Goal: Task Accomplishment & Management: Manage account settings

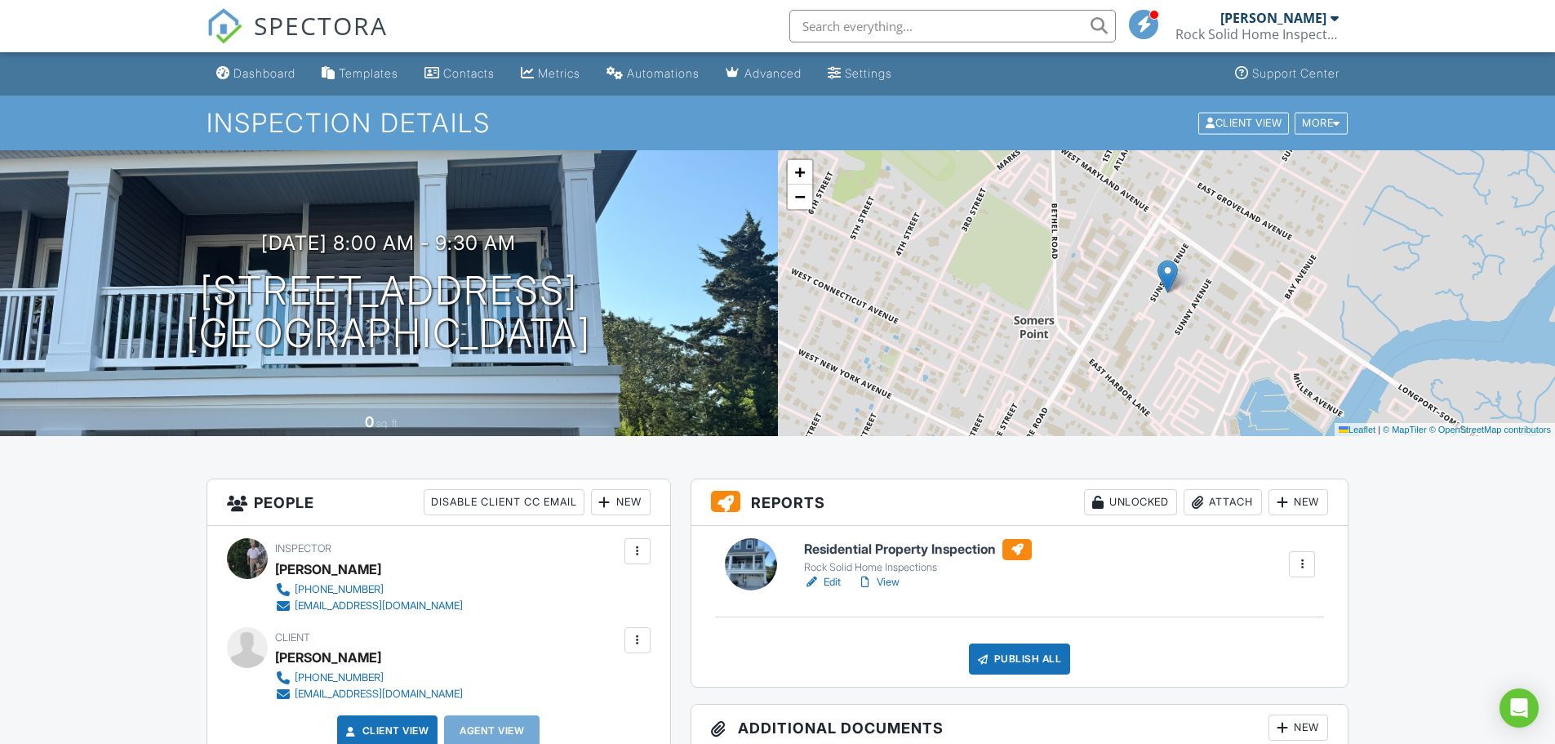
click at [882, 581] on link "View" at bounding box center [878, 582] width 42 height 16
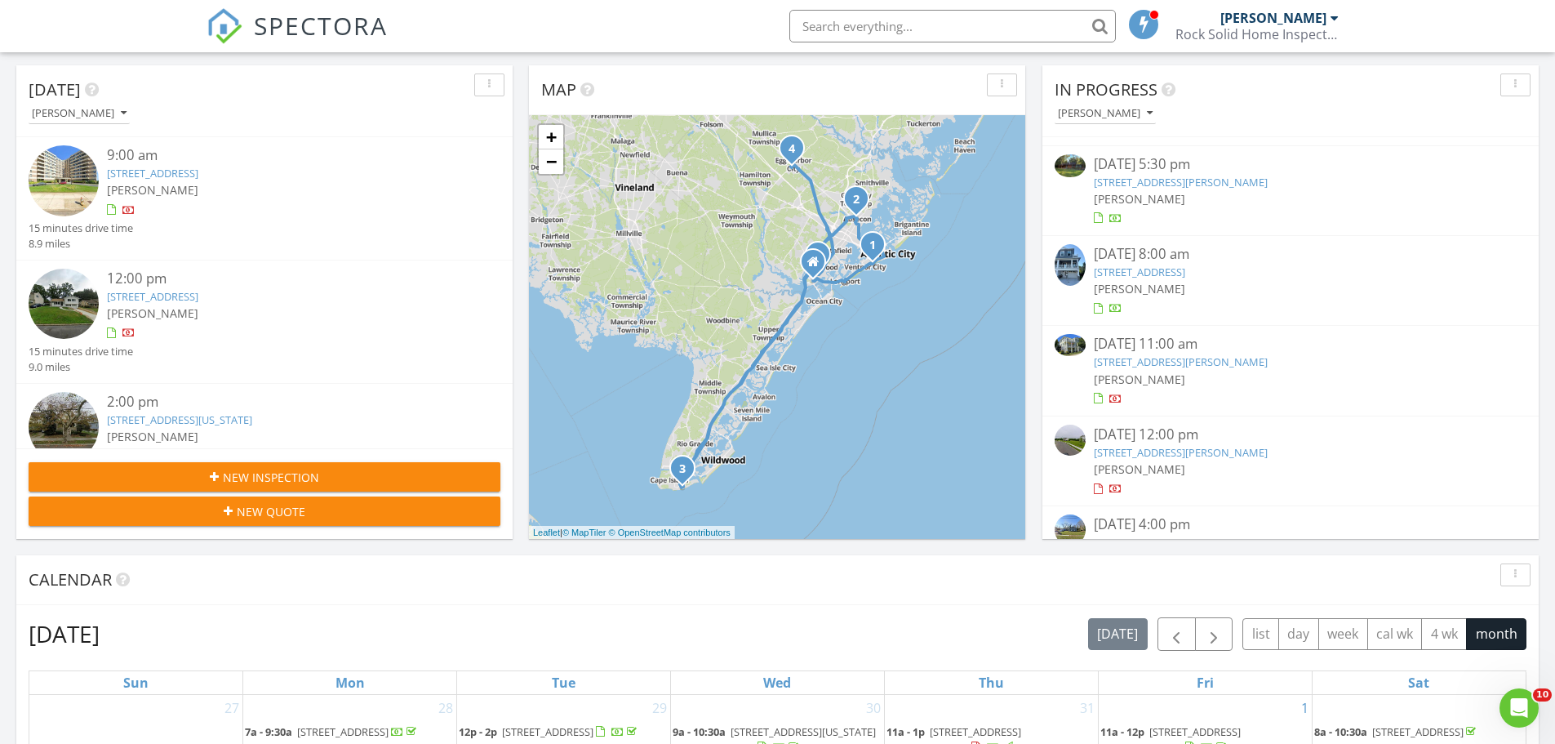
scroll to position [163, 0]
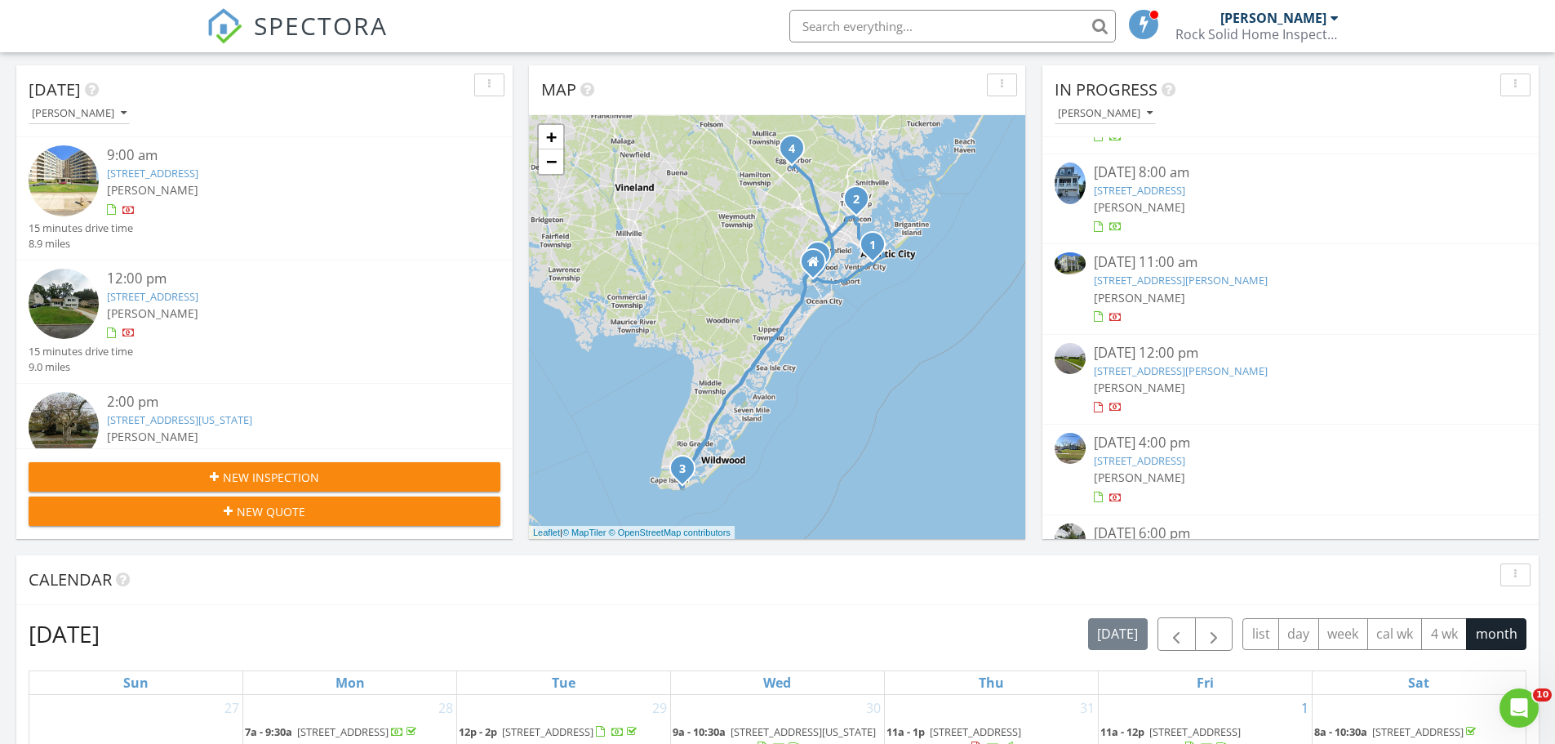
click at [1175, 365] on link "2 Henry Road, Upper Township, NJ 08223" at bounding box center [1181, 370] width 174 height 15
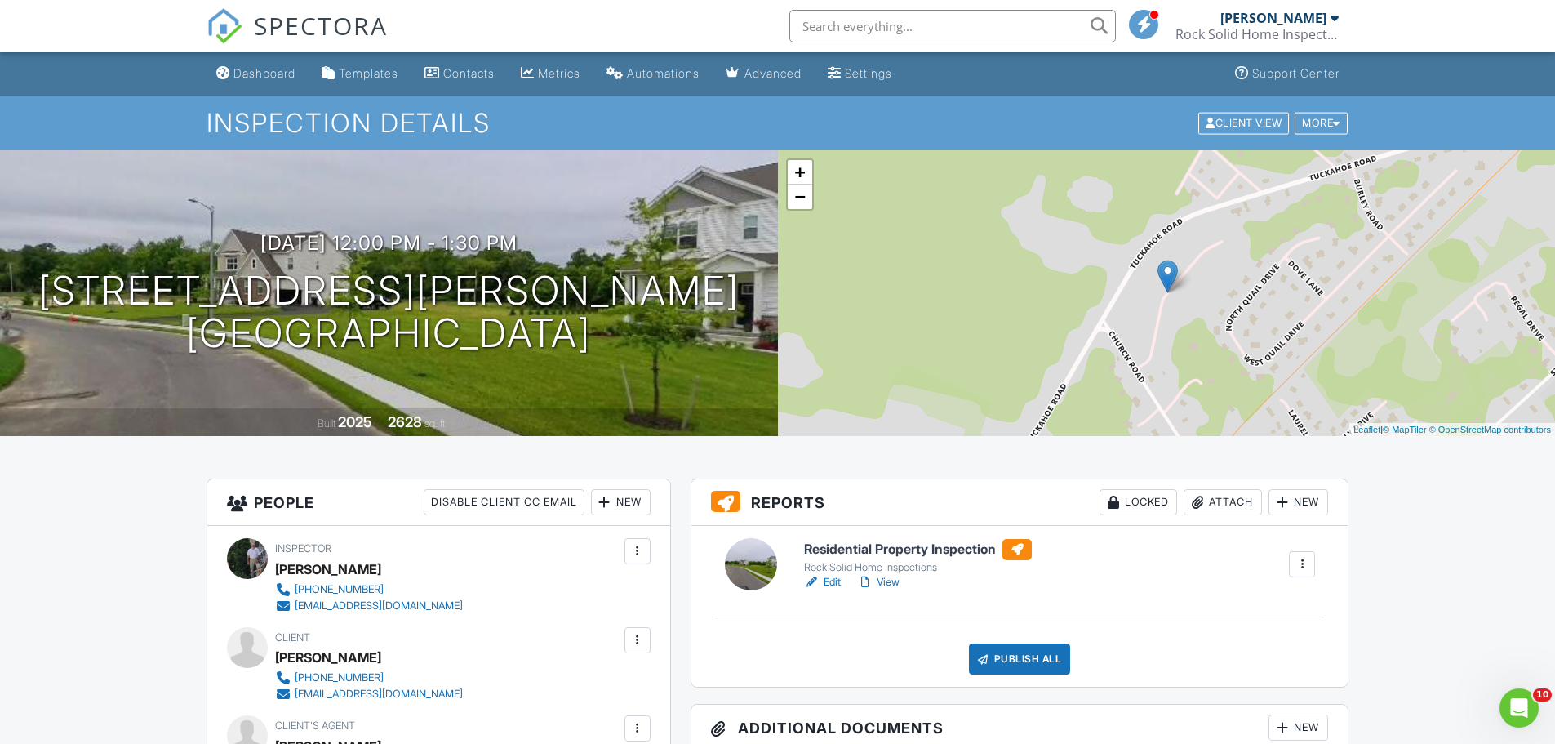
click at [833, 585] on link "Edit" at bounding box center [822, 582] width 37 height 16
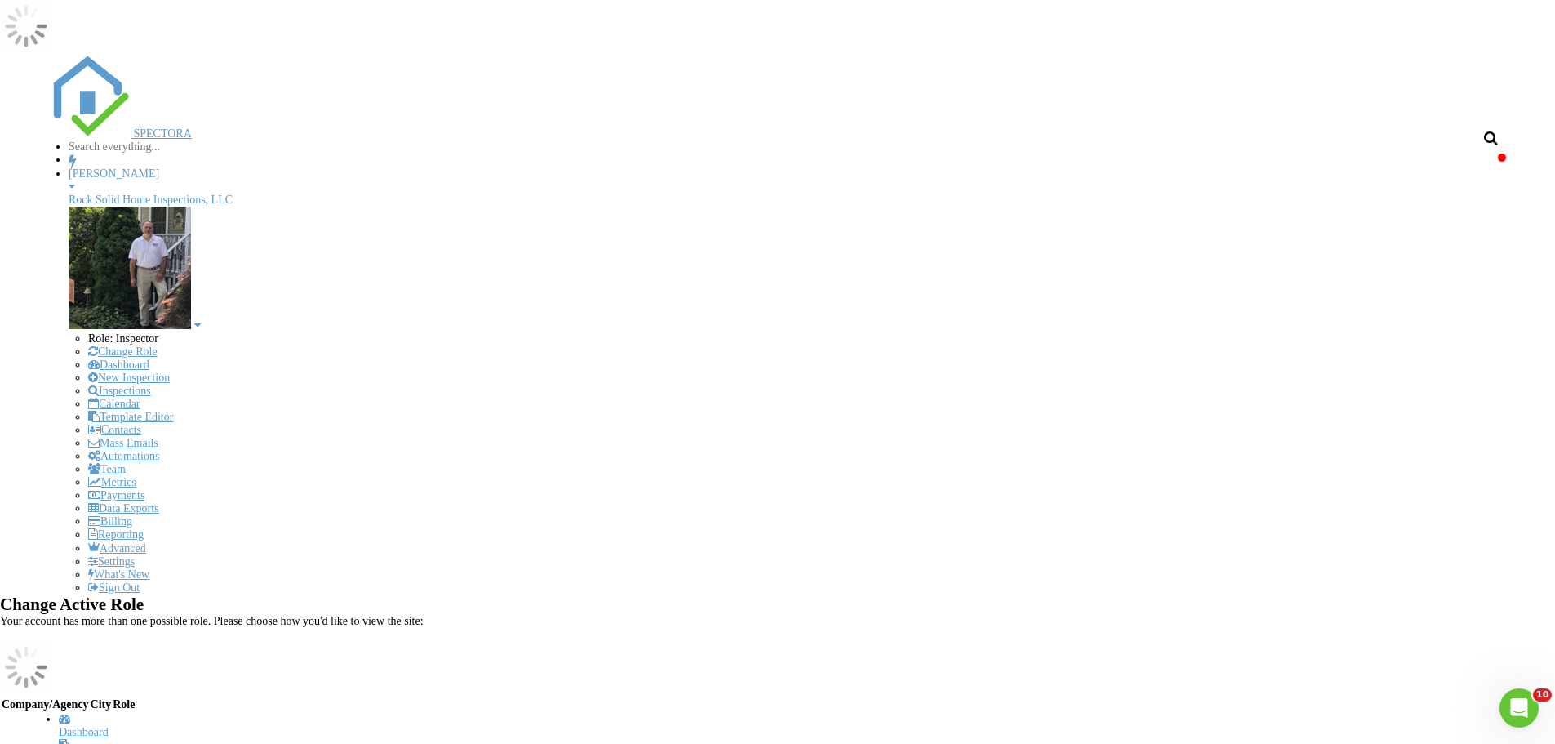
scroll to position [163, 0]
